Goal: Check status: Check status

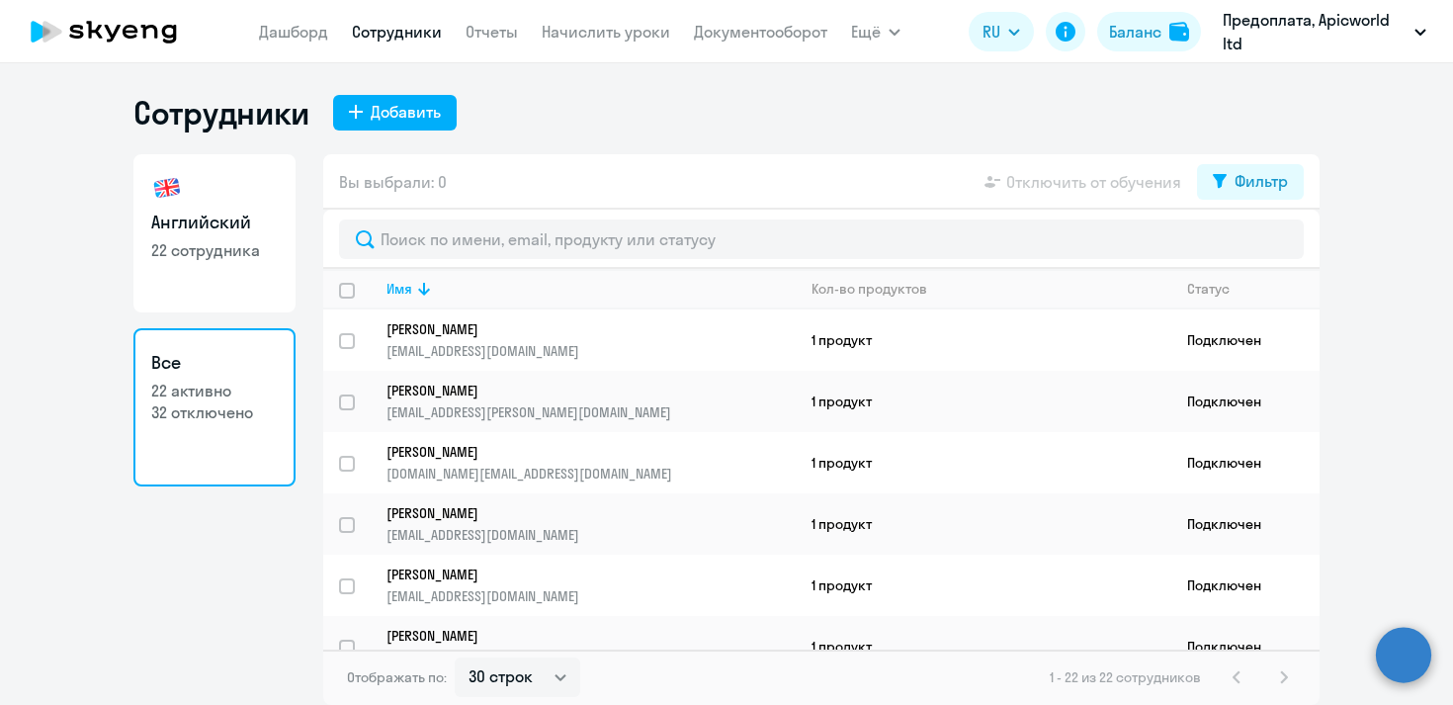
select select "30"
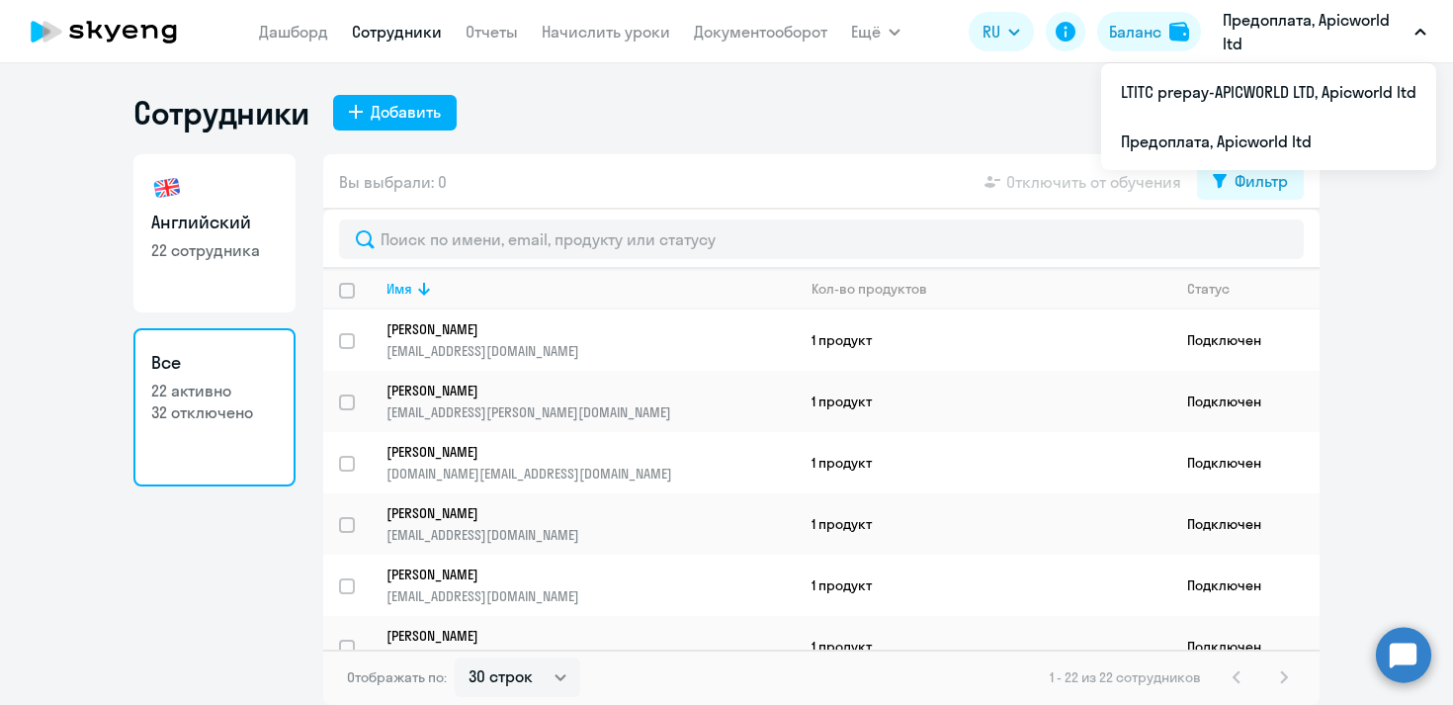
click at [1235, 46] on p "Предоплата, Apicworld ltd" at bounding box center [1315, 31] width 184 height 47
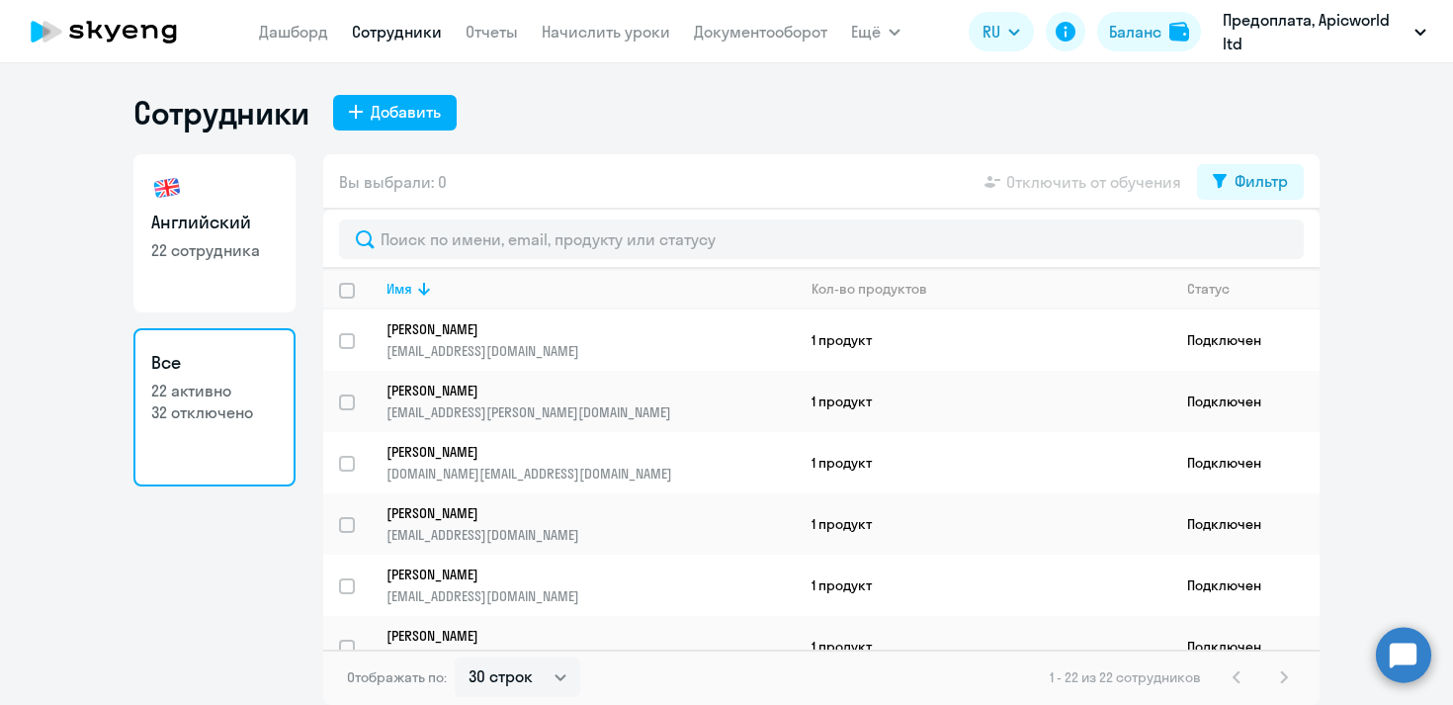
click at [1235, 46] on p "Предоплата, Apicworld ltd" at bounding box center [1315, 31] width 184 height 47
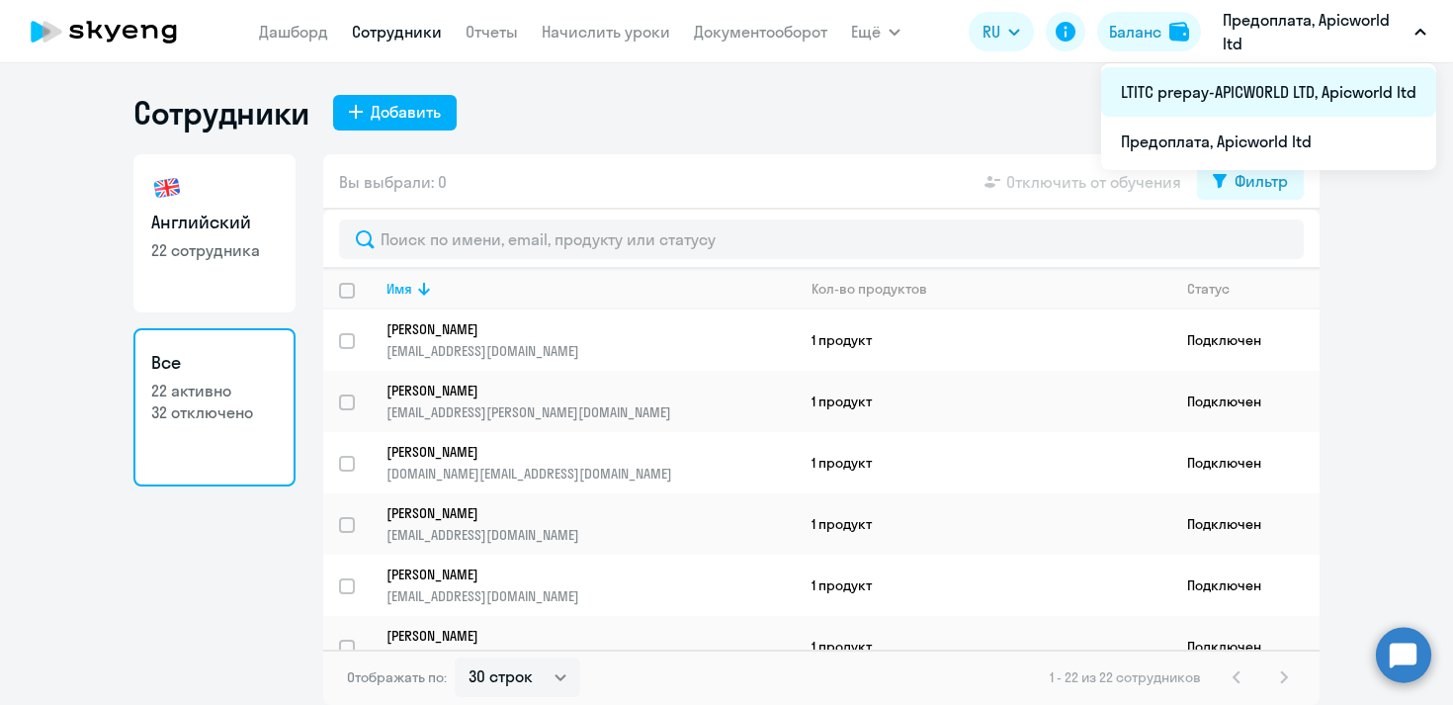
click at [1236, 93] on li "LTITC prepay-APICWORLD LTD, Apicworld ltd" at bounding box center [1268, 91] width 335 height 49
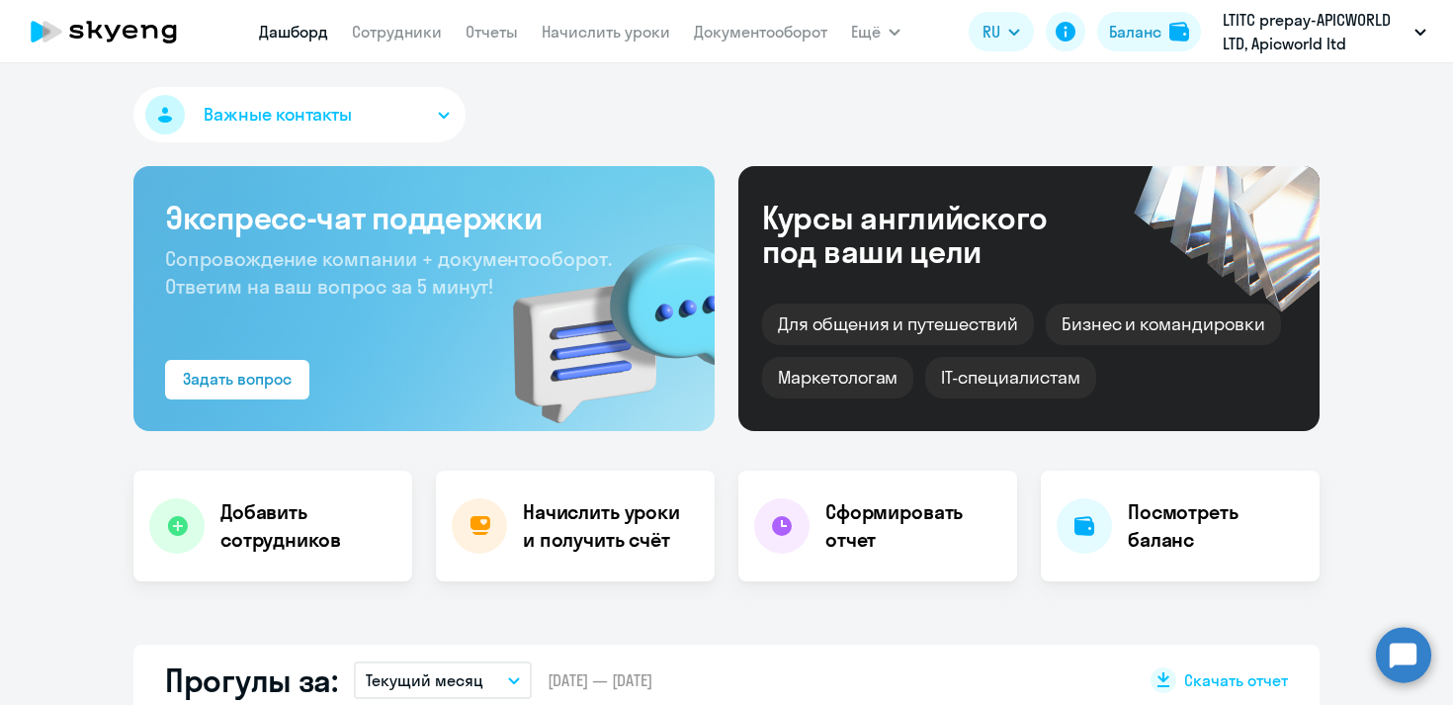
select select "30"
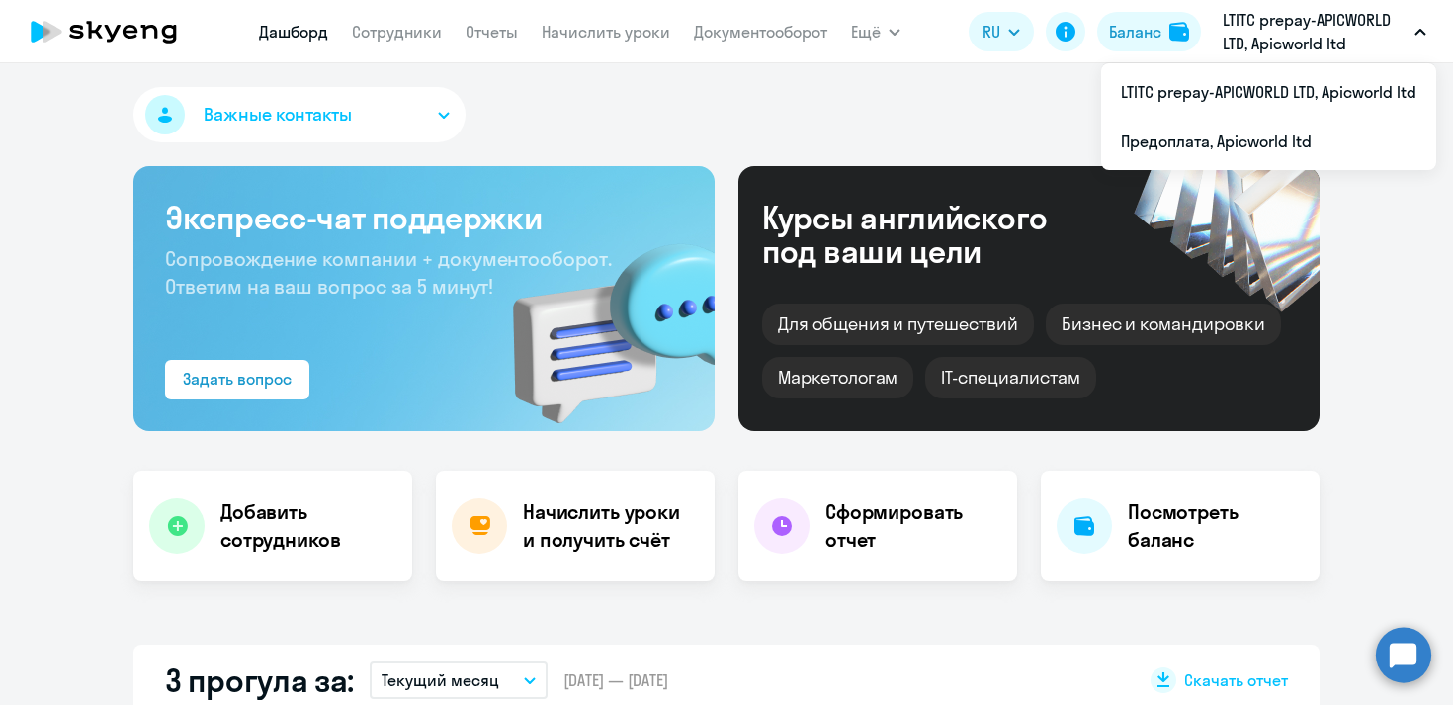
click at [1428, 29] on button "LTITC prepay-APICWORLD LTD, Apicworld ltd" at bounding box center [1324, 31] width 223 height 47
click at [1173, 35] on img at bounding box center [1179, 32] width 20 height 20
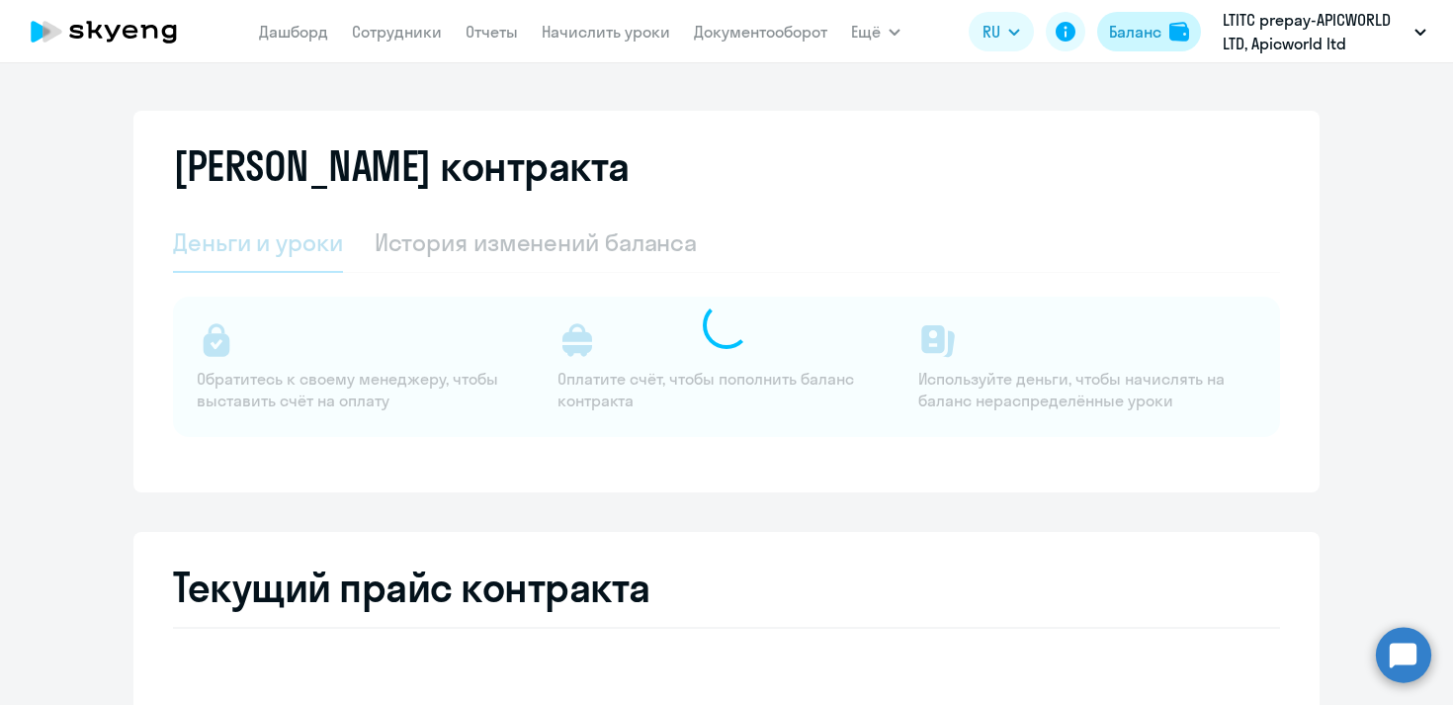
select select "english_adult_not_native_speaker"
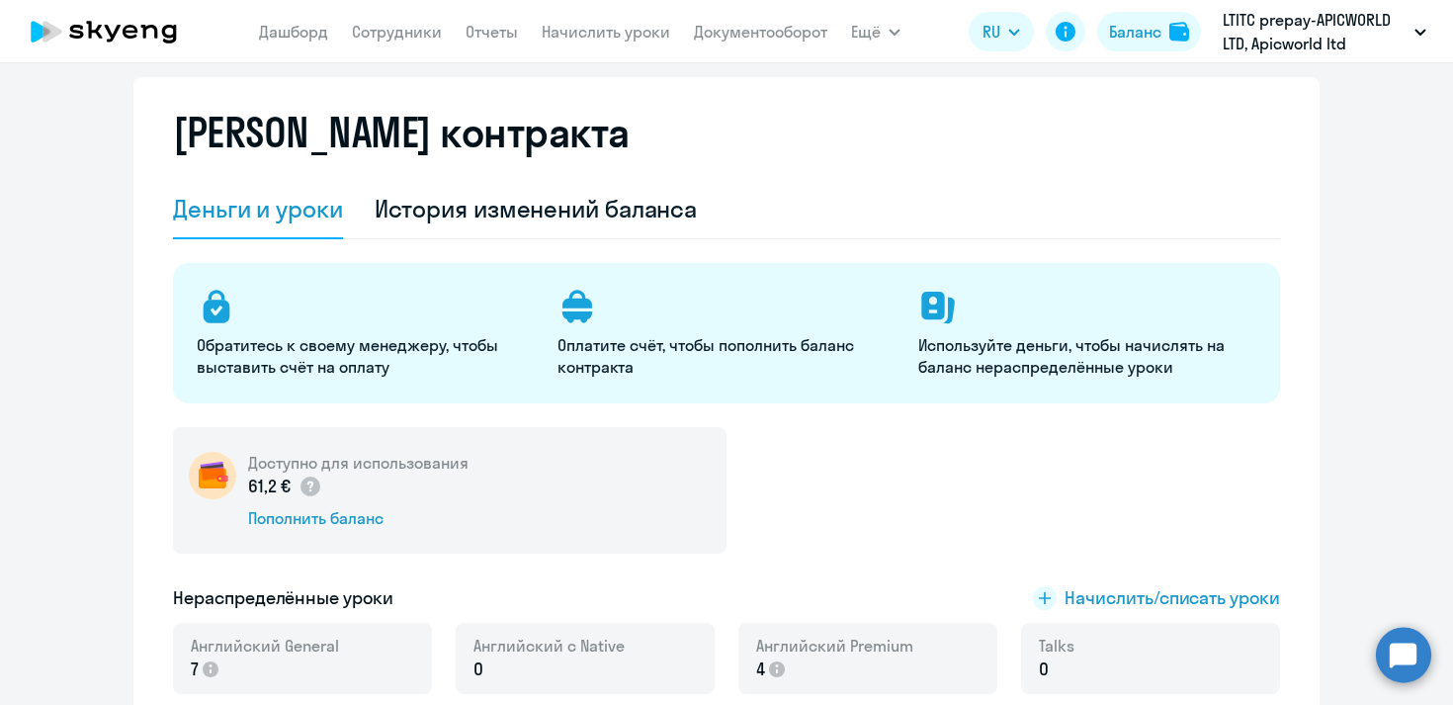
scroll to position [44, 0]
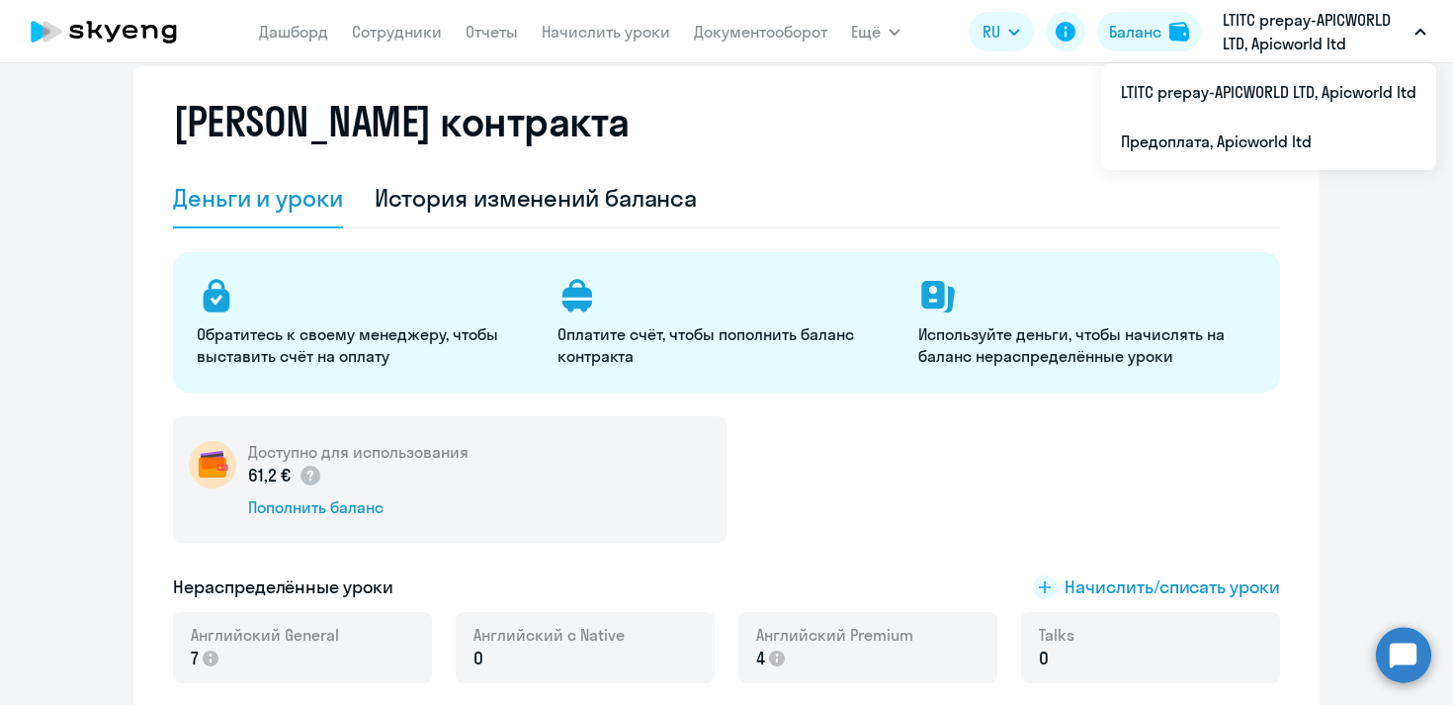
click at [1280, 14] on p "LTITC prepay-APICWORLD LTD, Apicworld ltd" at bounding box center [1315, 31] width 184 height 47
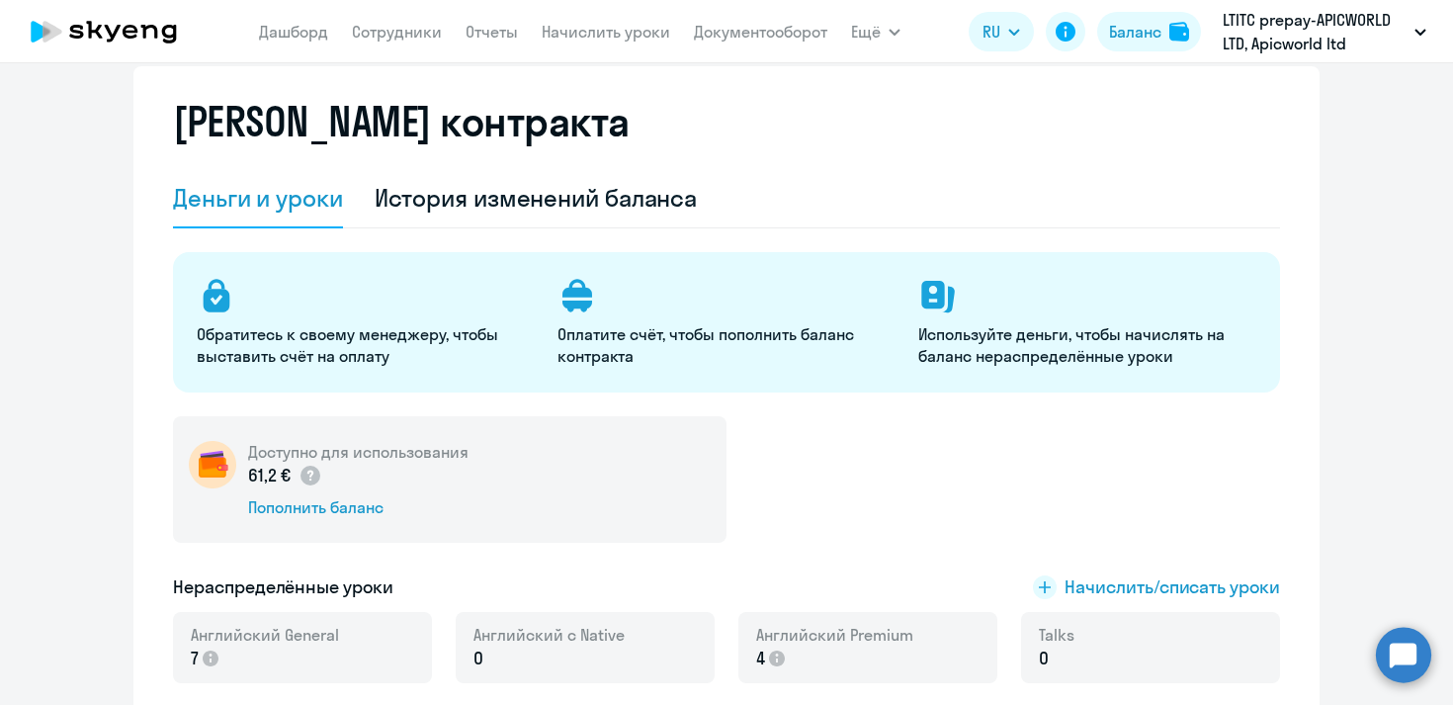
click at [1305, 39] on p "LTITC prepay-APICWORLD LTD, Apicworld ltd" at bounding box center [1315, 31] width 184 height 47
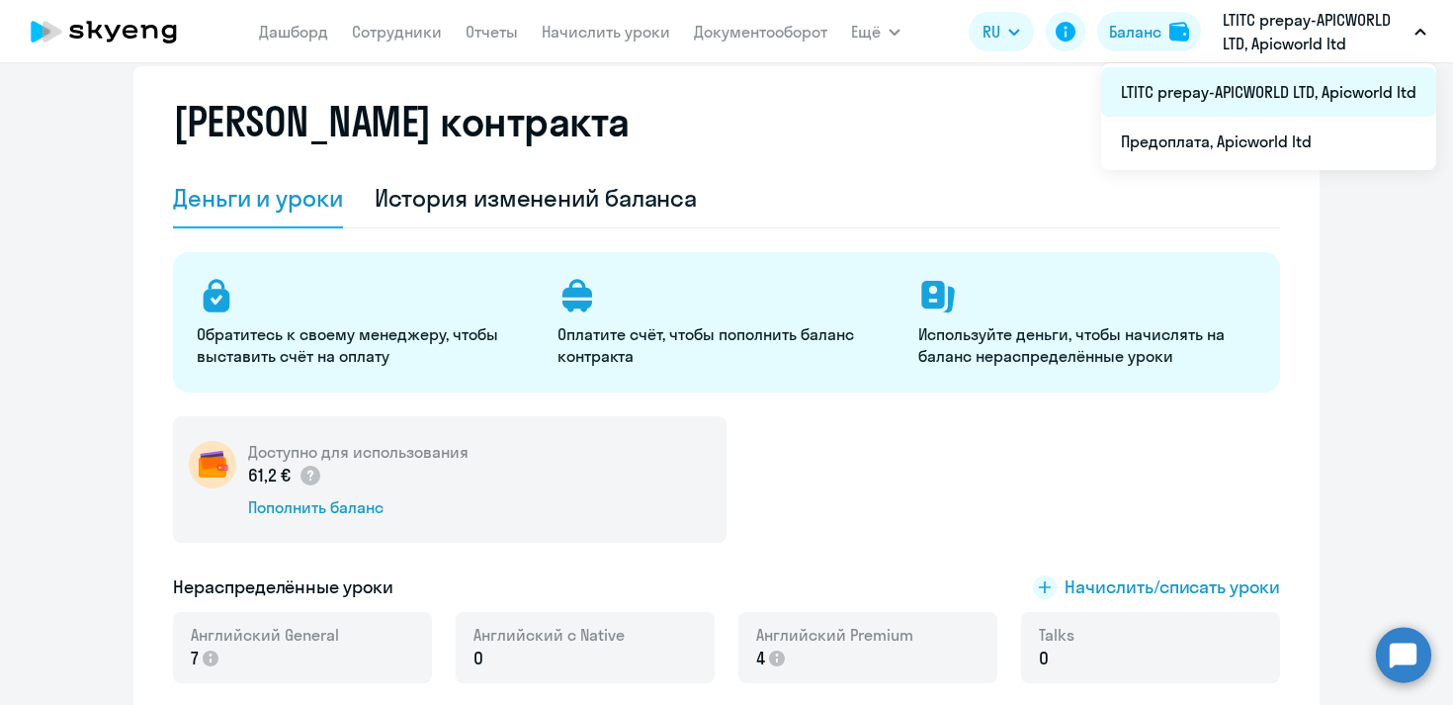
click at [1296, 90] on li "LTITC prepay-APICWORLD LTD, Apicworld ltd" at bounding box center [1268, 91] width 335 height 49
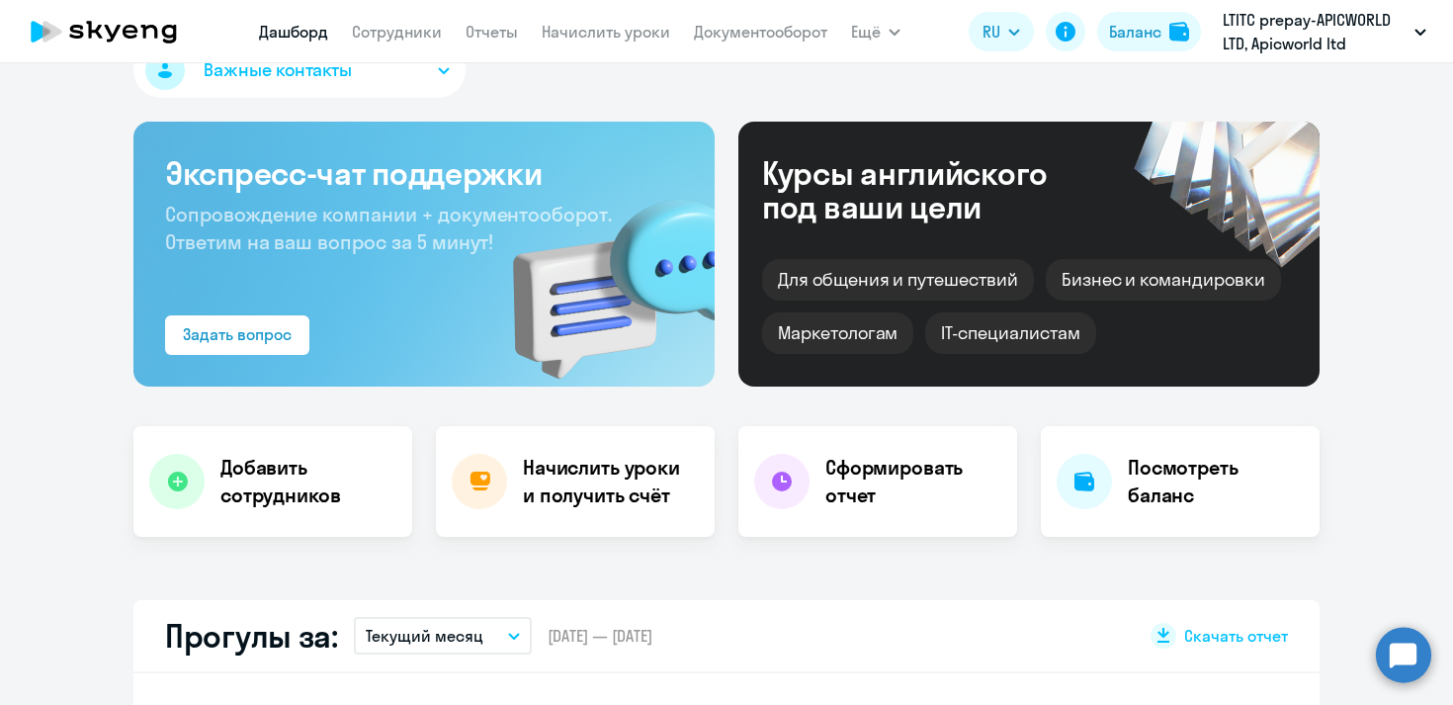
select select "30"
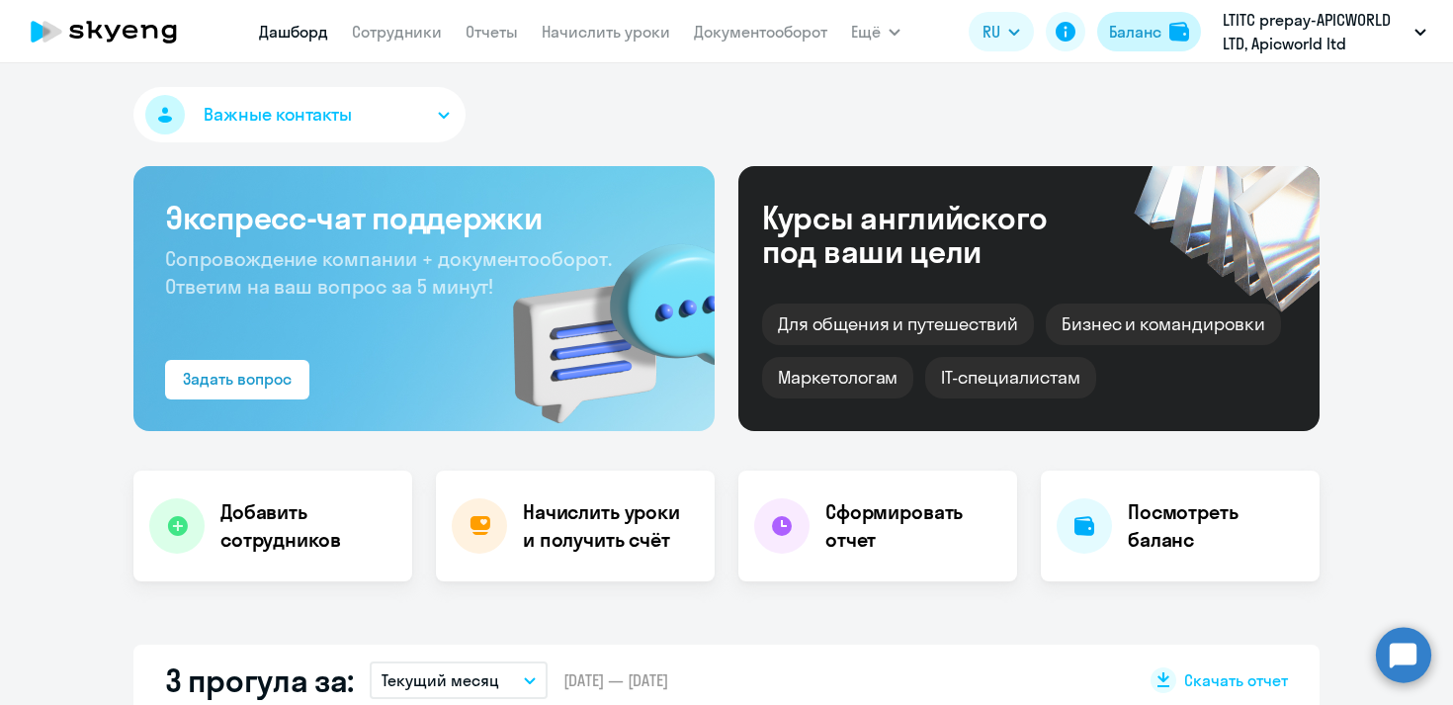
click at [1144, 30] on div "Баланс" at bounding box center [1135, 32] width 52 height 24
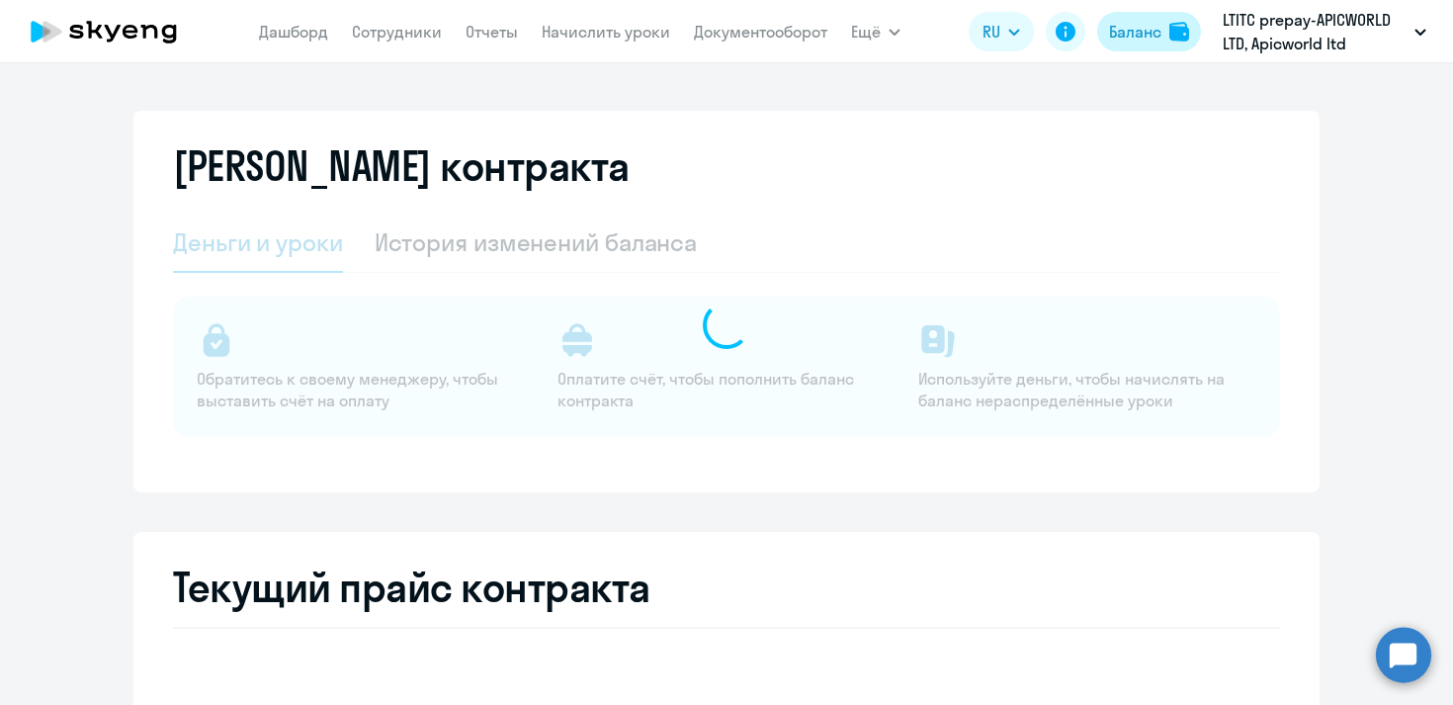
select select "english_adult_not_native_speaker"
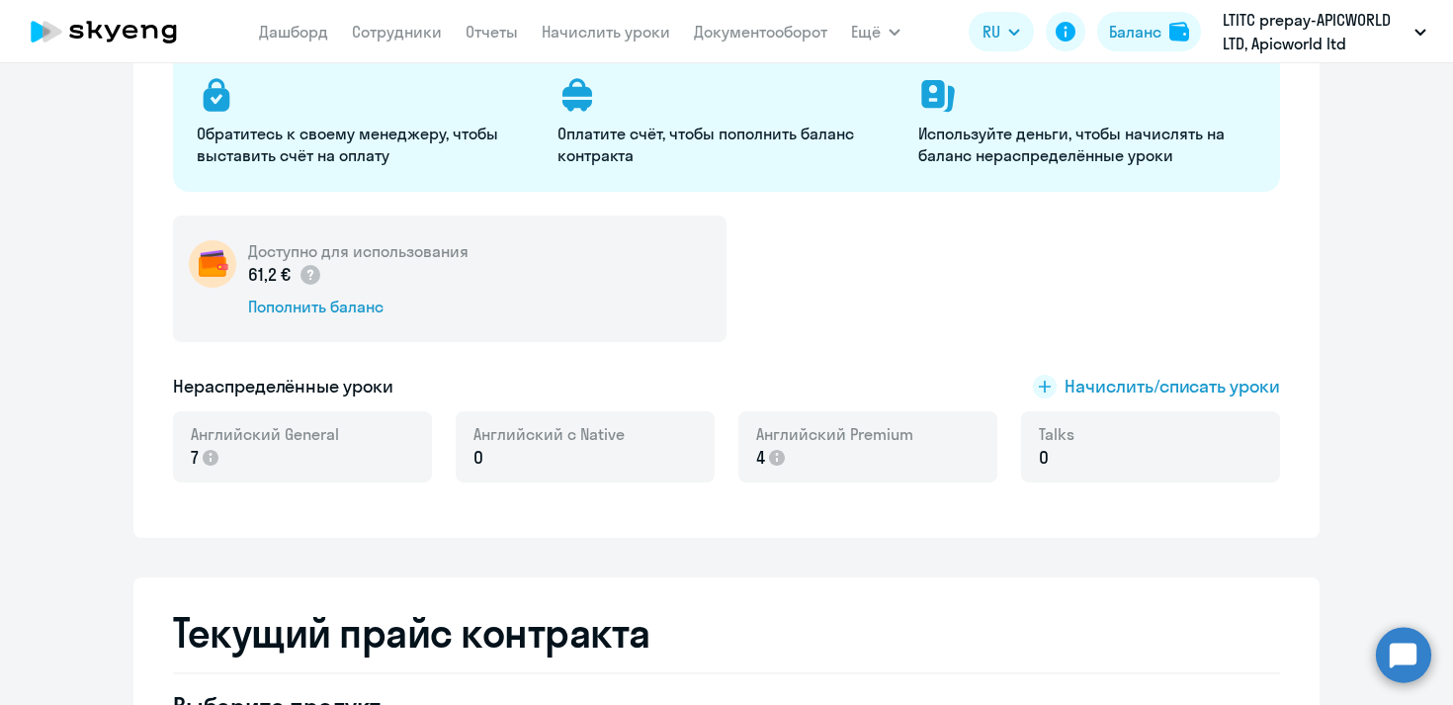
scroll to position [251, 0]
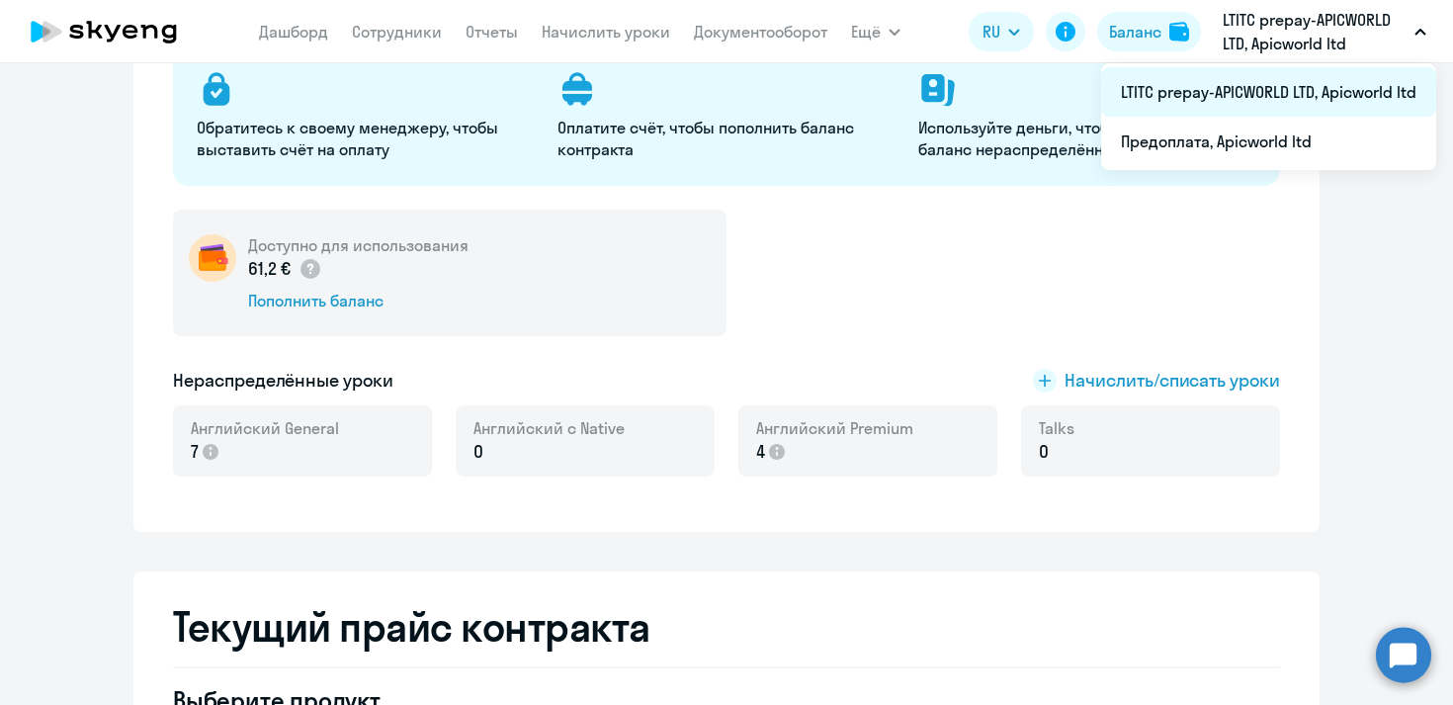
click at [1315, 92] on li "LTITC prepay-APICWORLD LTD, Apicworld ltd" at bounding box center [1268, 91] width 335 height 49
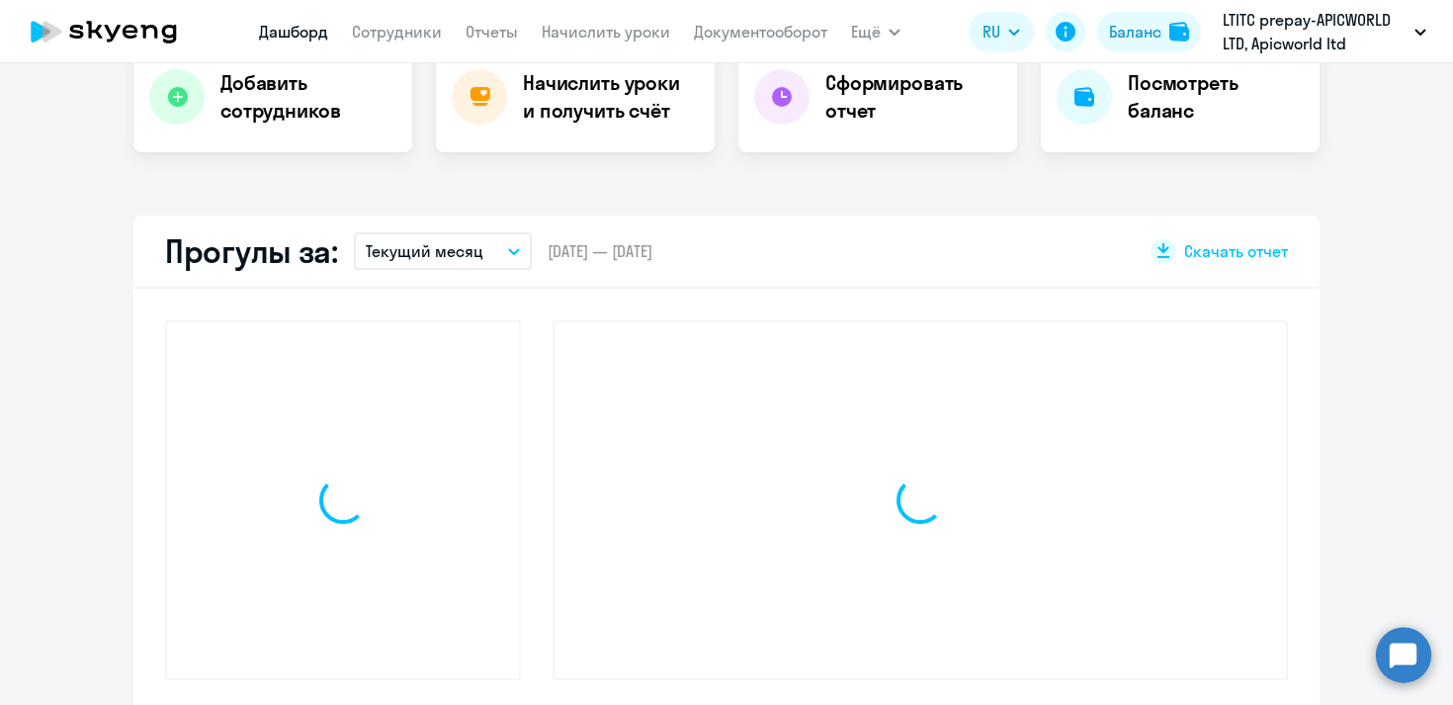
scroll to position [429, 0]
select select "30"
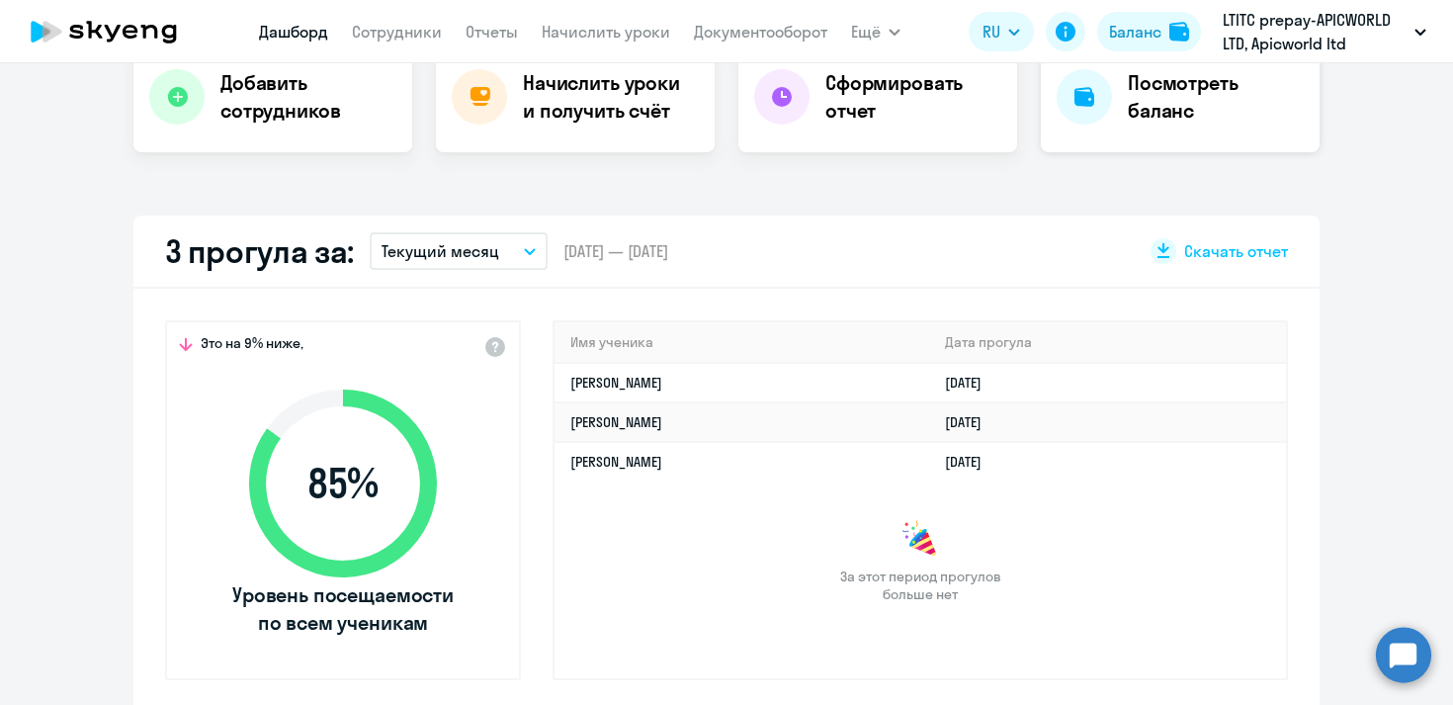
click at [1157, 96] on h4 "Посмотреть баланс" at bounding box center [1216, 96] width 176 height 55
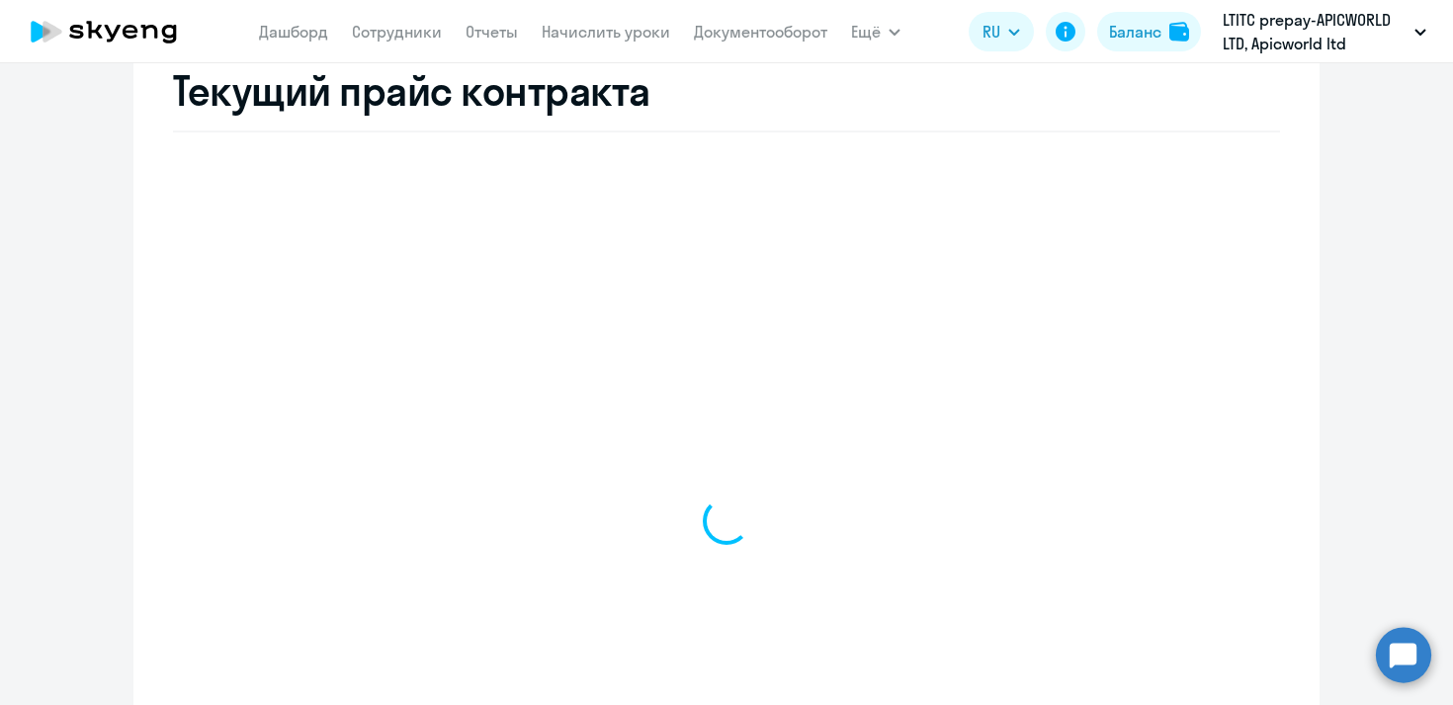
scroll to position [787, 0]
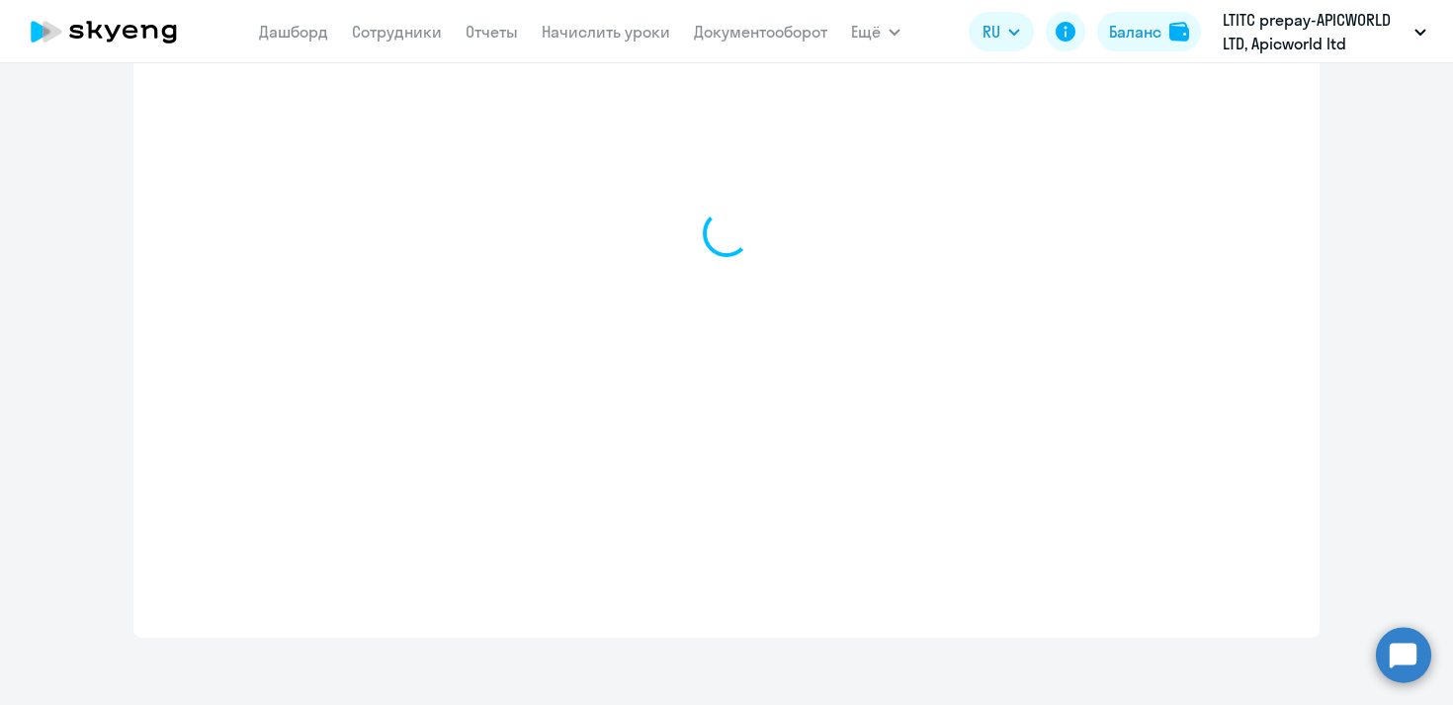
select select "english_adult_not_native_speaker"
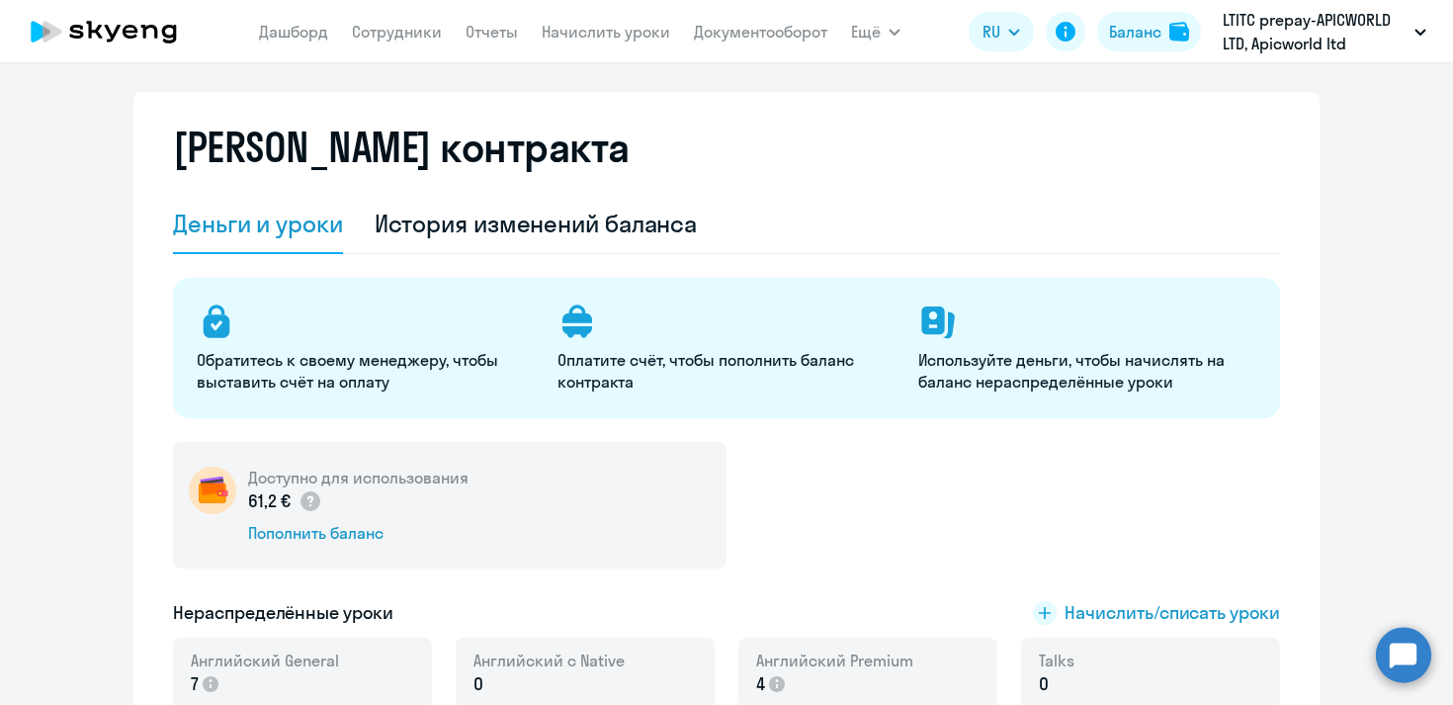
scroll to position [0, 0]
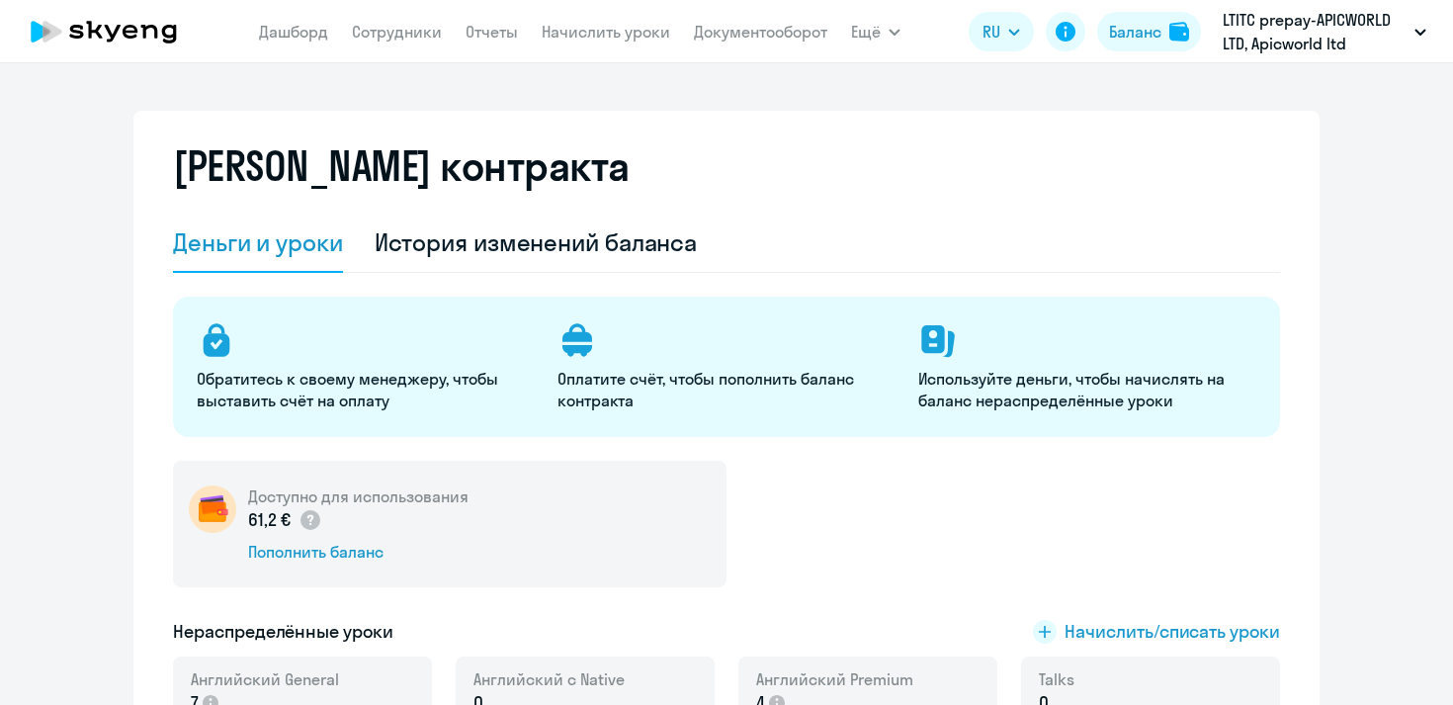
select select "english_adult_not_native_speaker"
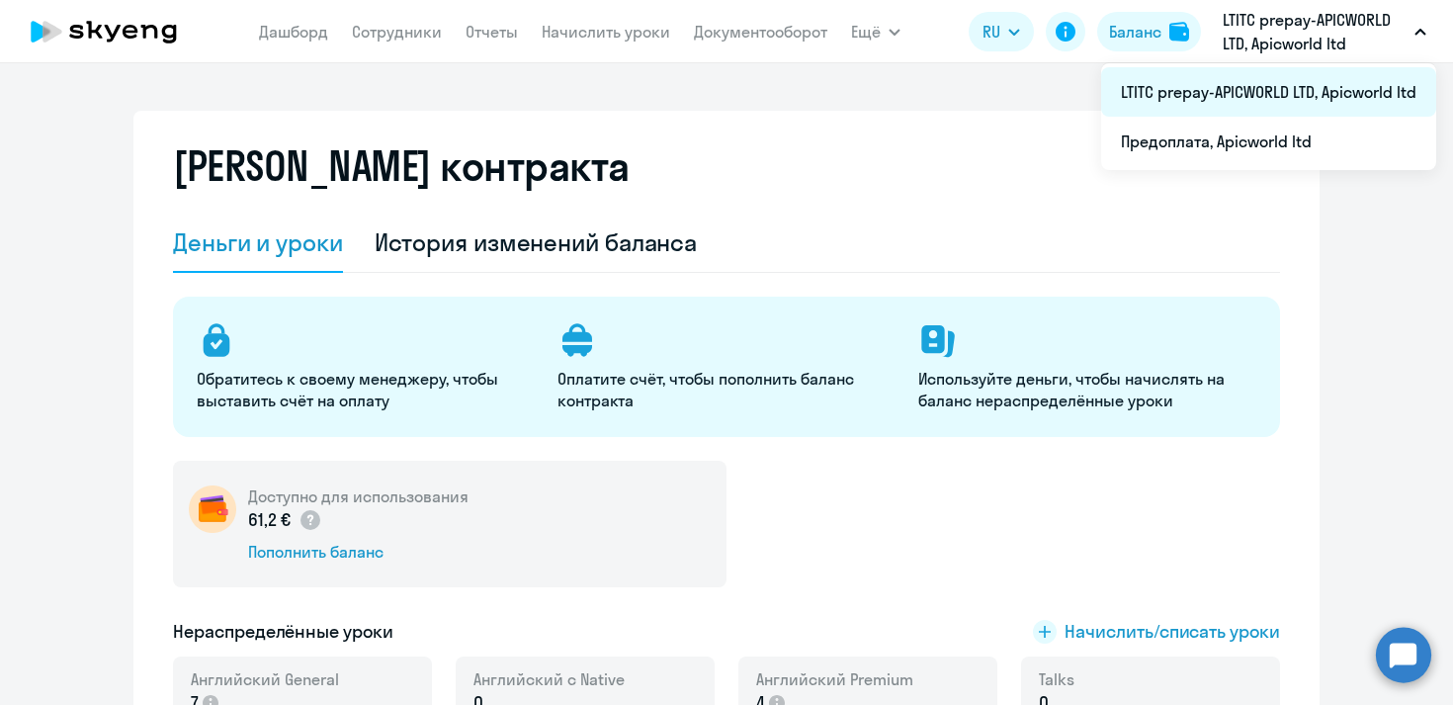
click at [1265, 92] on li "LTITC prepay-APICWORLD LTD, Apicworld ltd" at bounding box center [1268, 91] width 335 height 49
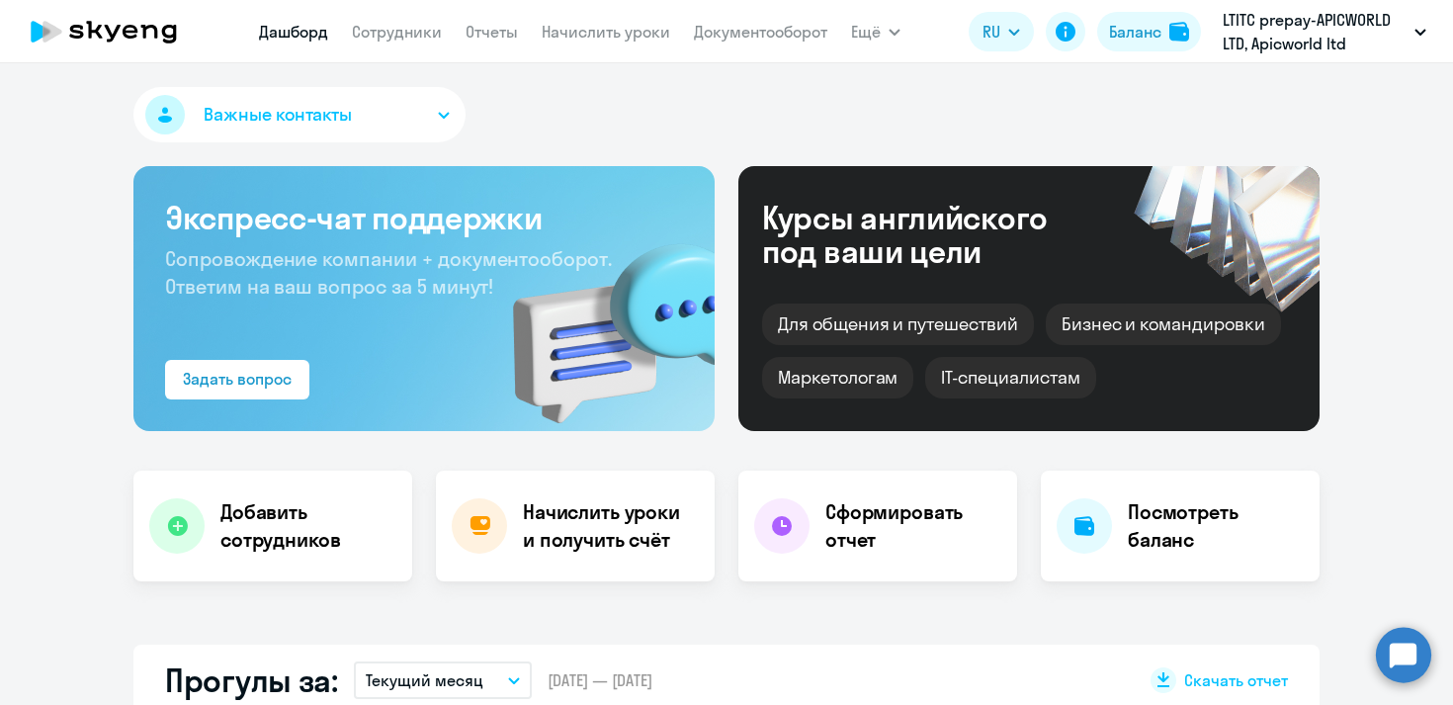
select select "30"
click at [1139, 26] on div "Баланс" at bounding box center [1135, 32] width 52 height 24
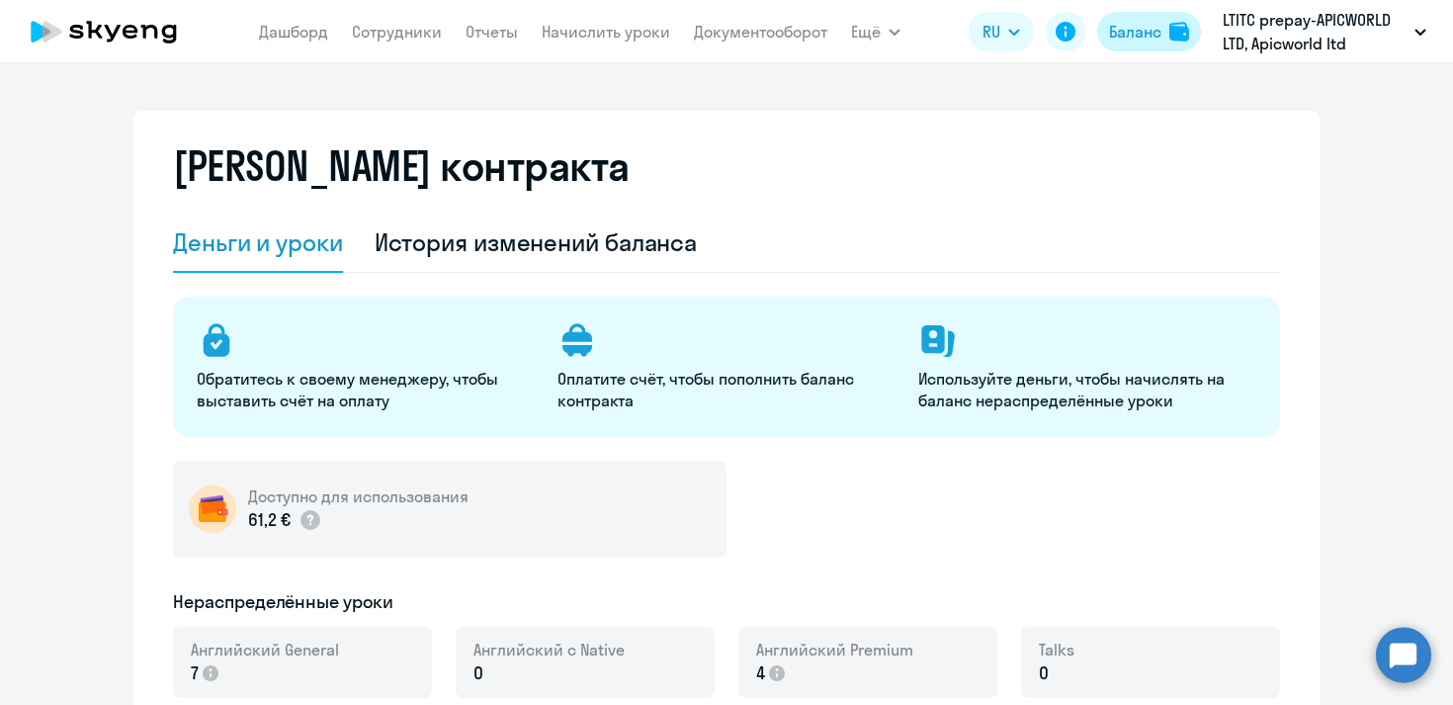
select select "english_adult_not_native_speaker"
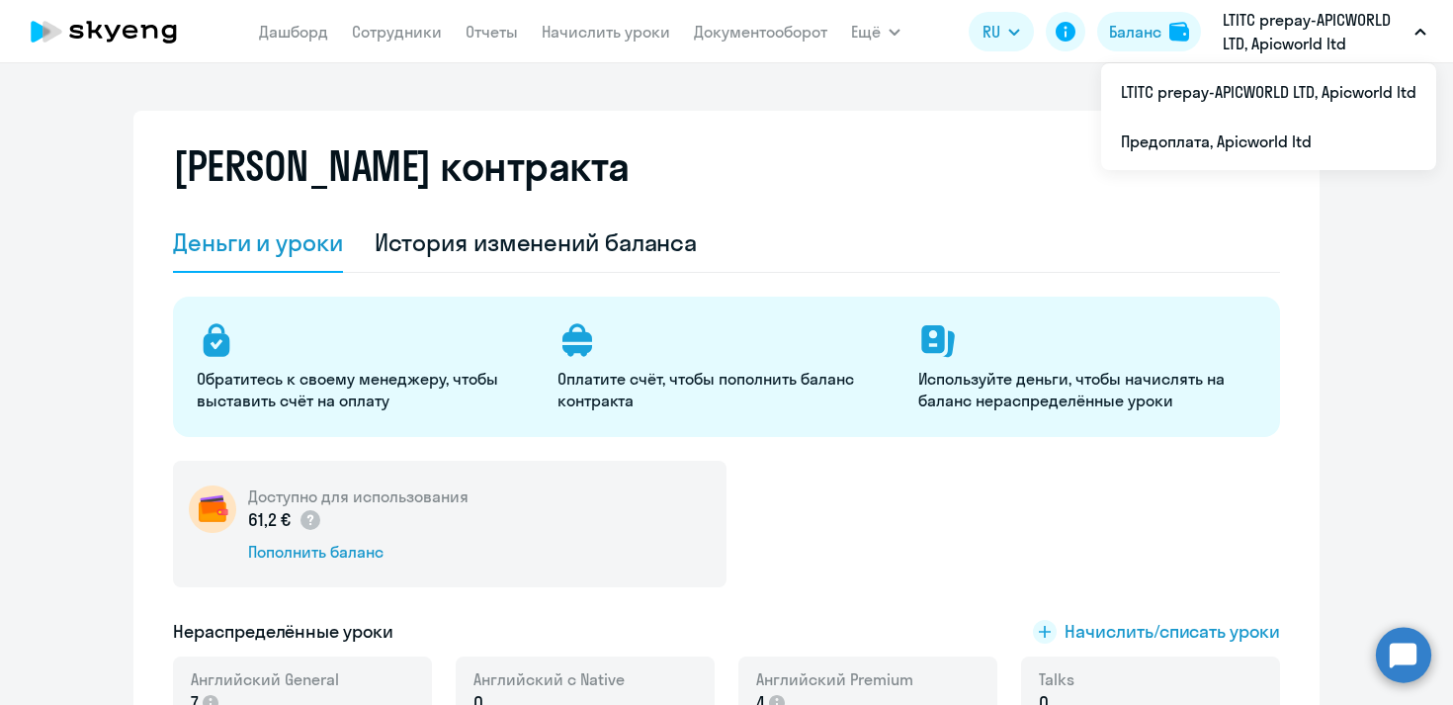
click at [1255, 48] on p "LTITC prepay-APICWORLD LTD, Apicworld ltd" at bounding box center [1315, 31] width 184 height 47
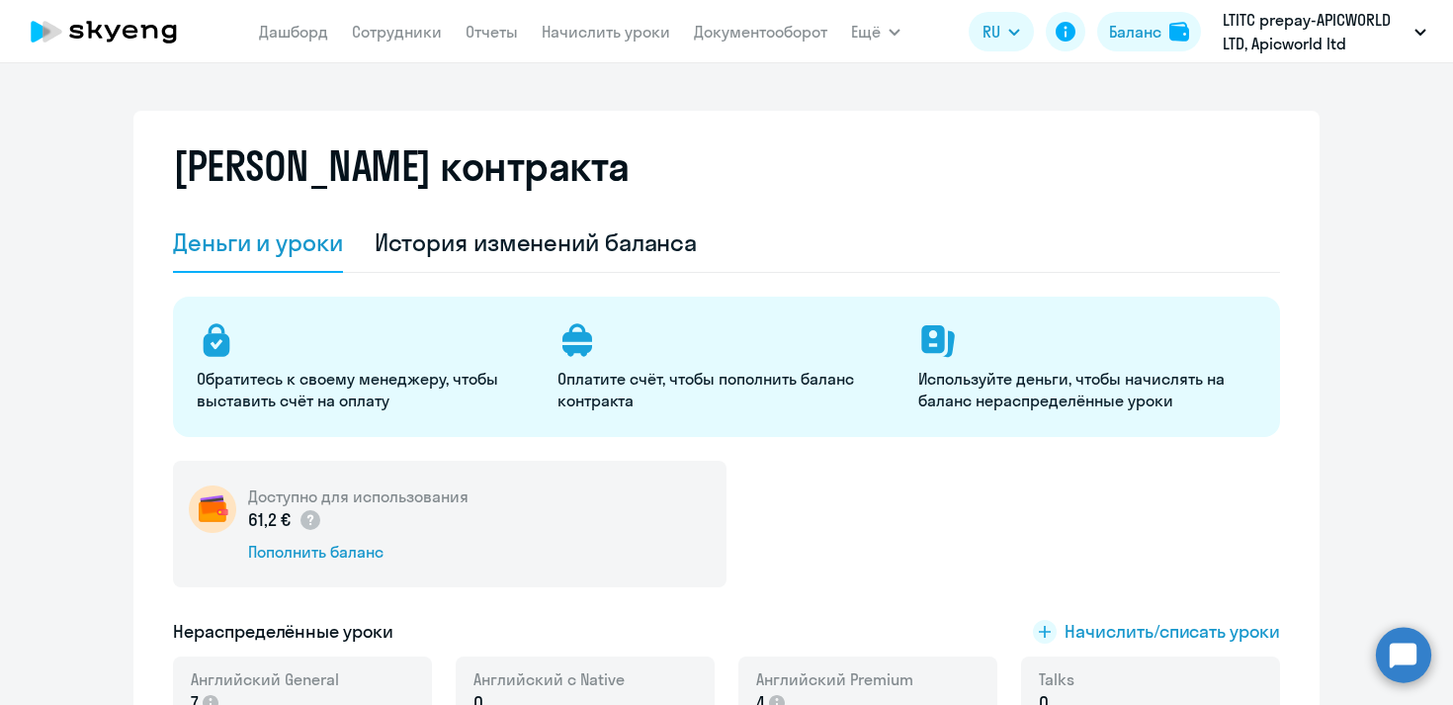
click at [1255, 48] on p "LTITC prepay-APICWORLD LTD, Apicworld ltd" at bounding box center [1315, 31] width 184 height 47
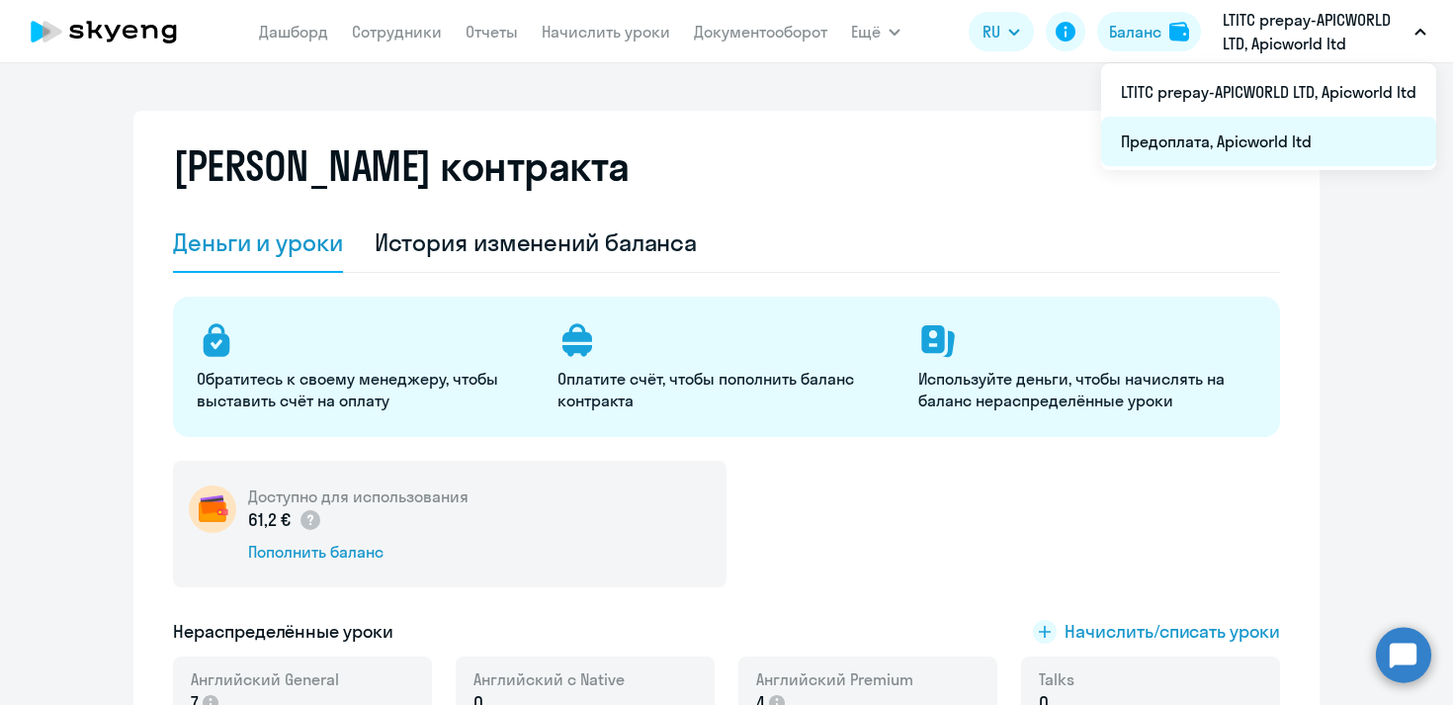
click at [1268, 137] on li "Предоплата, Apicworld ltd" at bounding box center [1268, 141] width 335 height 49
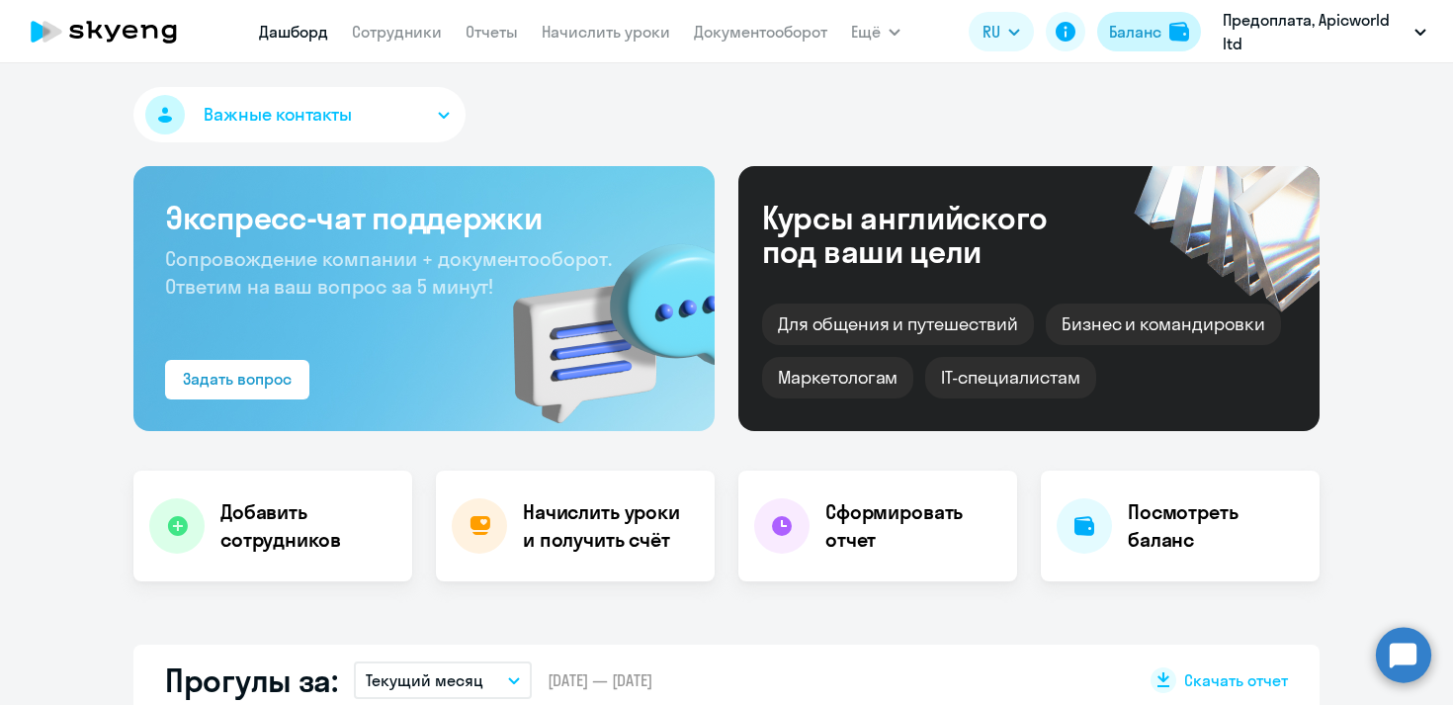
click at [1136, 31] on div "Баланс" at bounding box center [1135, 32] width 52 height 24
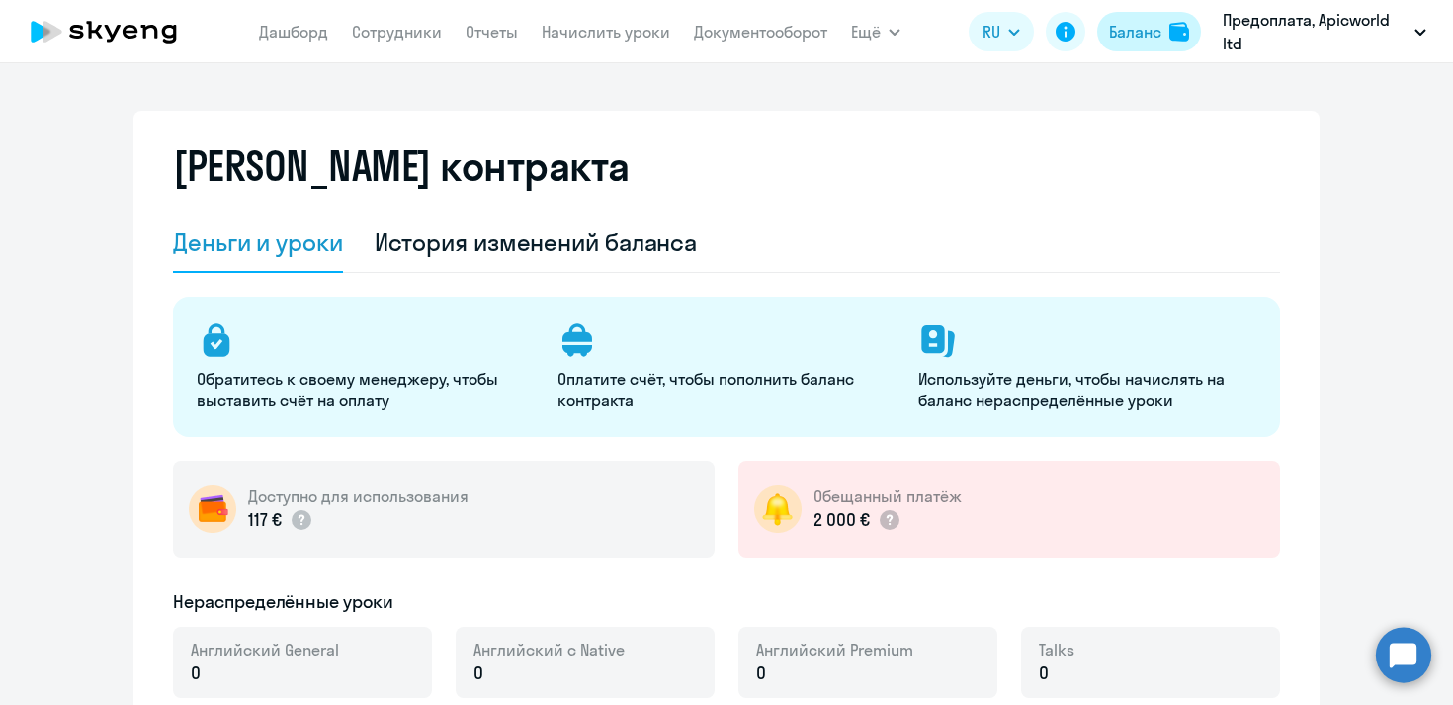
select select "english_adult_not_native_speaker"
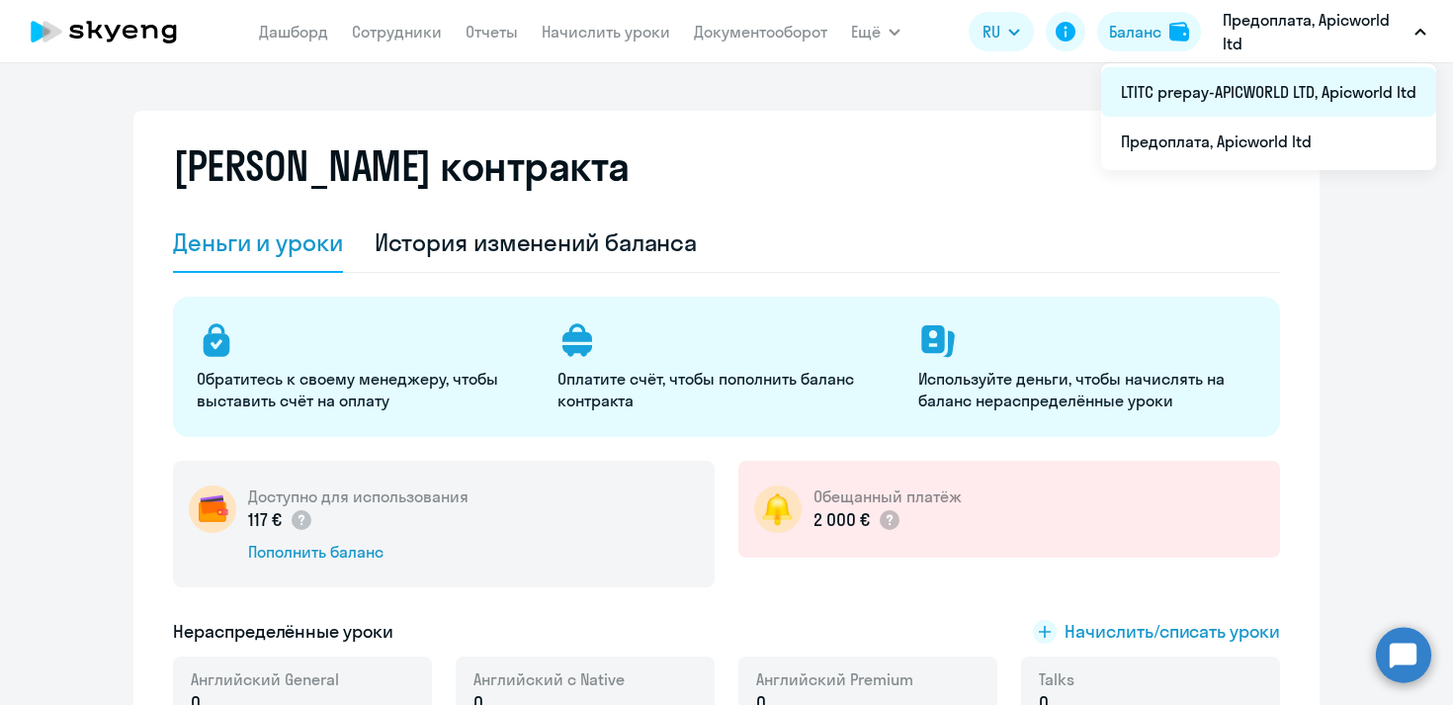
click at [1251, 94] on li "LTITC prepay-APICWORLD LTD, Apicworld ltd" at bounding box center [1268, 91] width 335 height 49
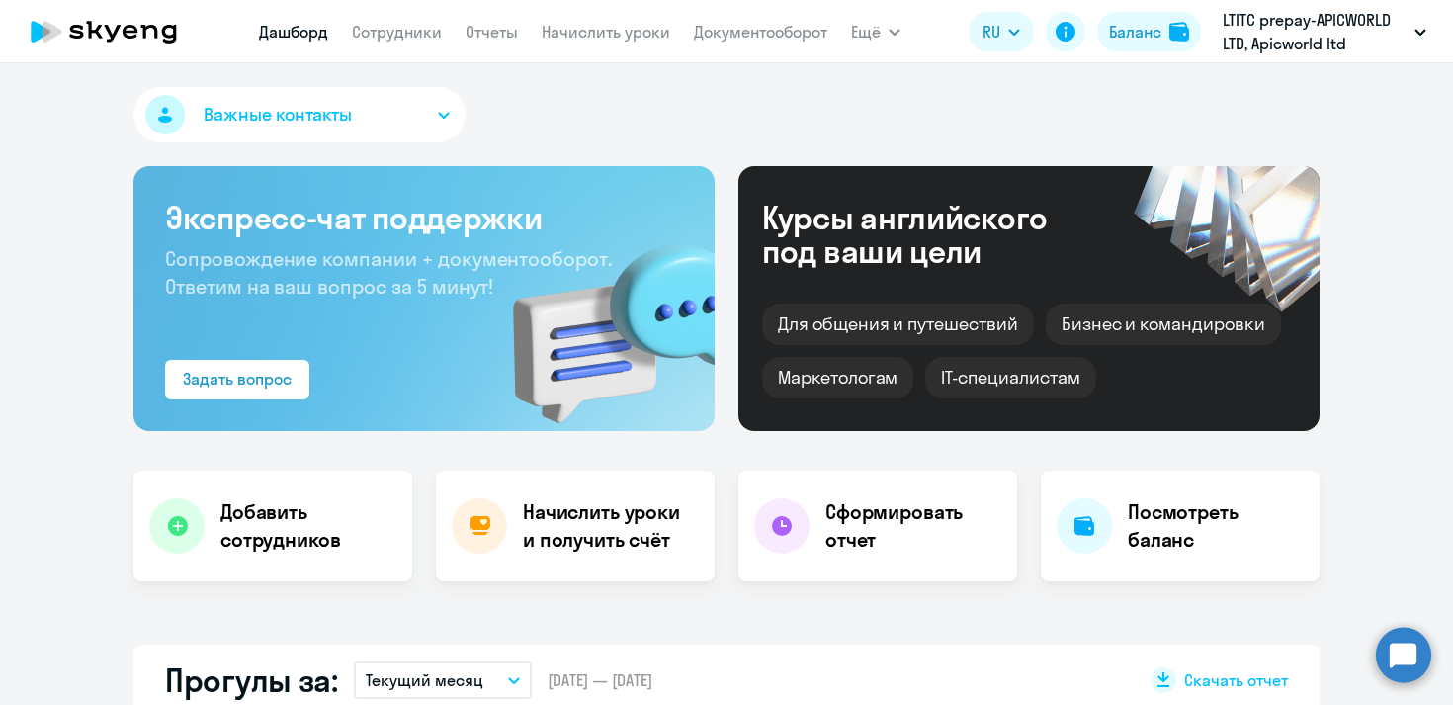
select select "30"
click at [1403, 645] on circle at bounding box center [1403, 654] width 55 height 55
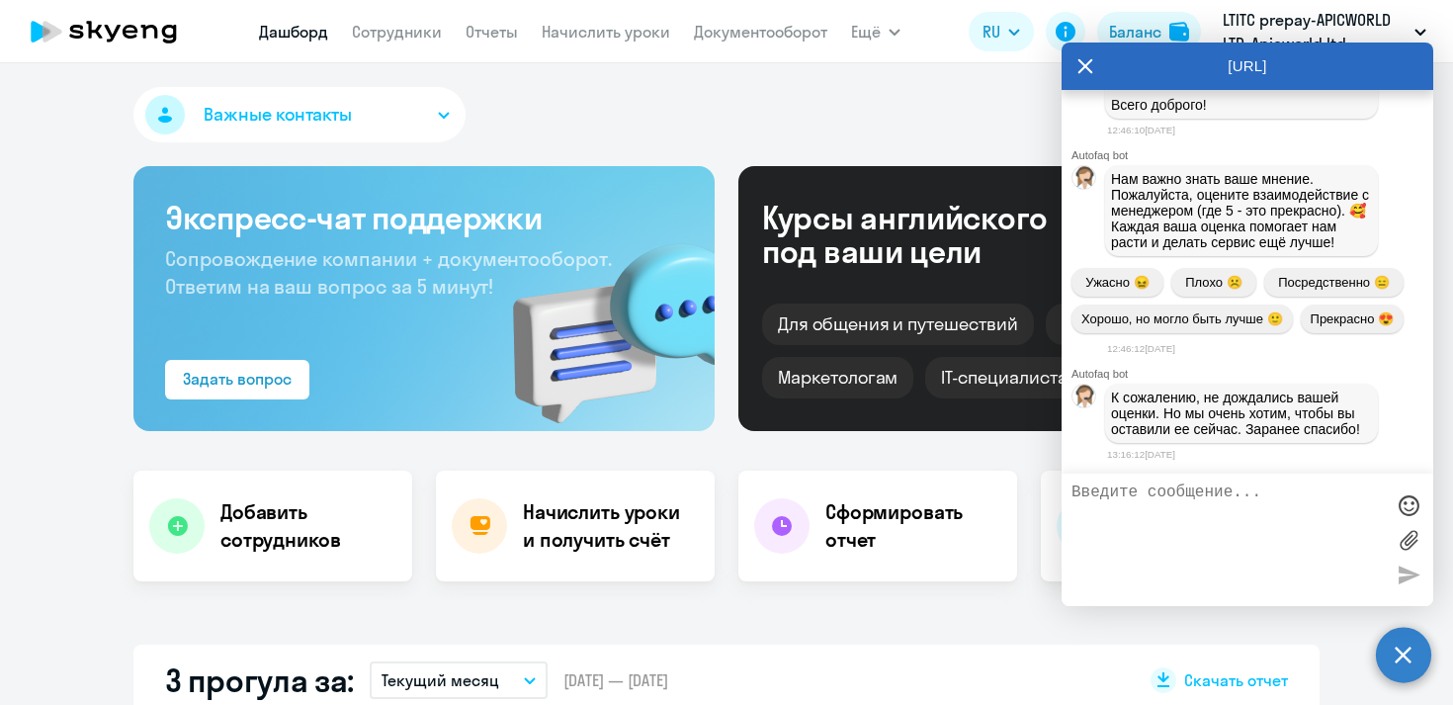
scroll to position [53162, 0]
